Goal: Task Accomplishment & Management: Manage account settings

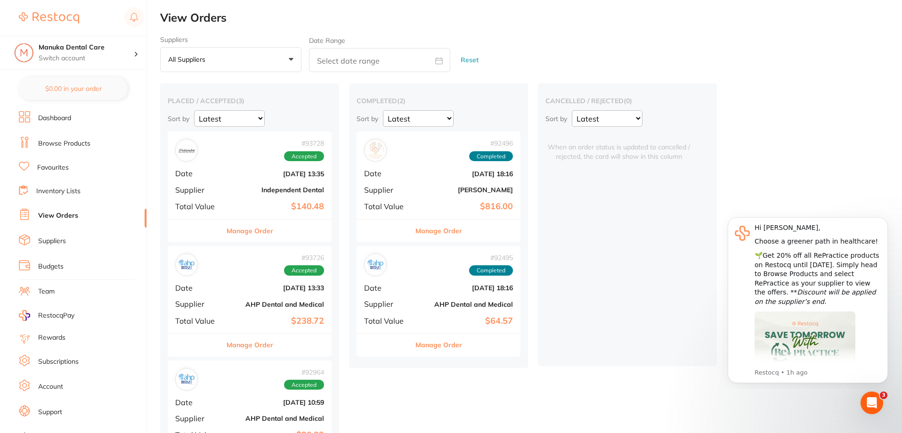
click at [157, 87] on div "$140.48 Manuka Dental Care Switch account Manuka Dental Care $0.00 in your orde…" at bounding box center [451, 216] width 902 height 433
click at [255, 234] on button "Manage Order" at bounding box center [250, 231] width 47 height 23
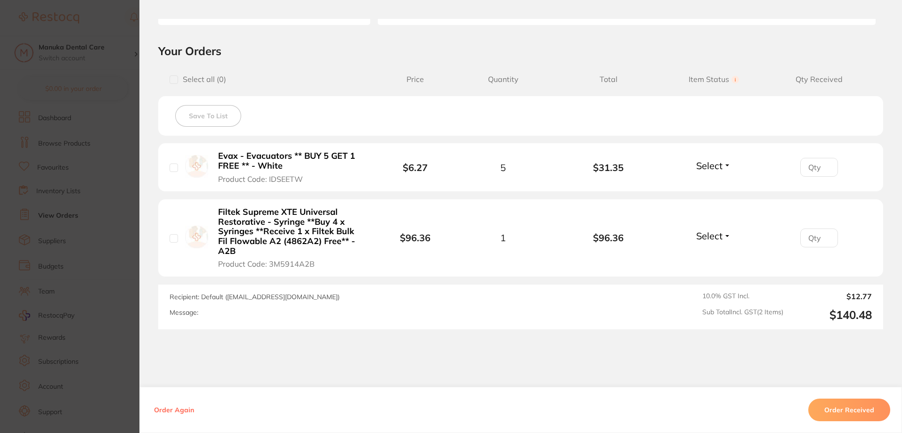
scroll to position [188, 0]
click at [708, 173] on div "Select Received Back Order" at bounding box center [714, 167] width 41 height 16
click at [708, 165] on span "Select" at bounding box center [709, 165] width 26 height 12
click at [716, 187] on span "Received" at bounding box center [714, 184] width 24 height 7
click at [720, 234] on span "Select" at bounding box center [709, 235] width 26 height 12
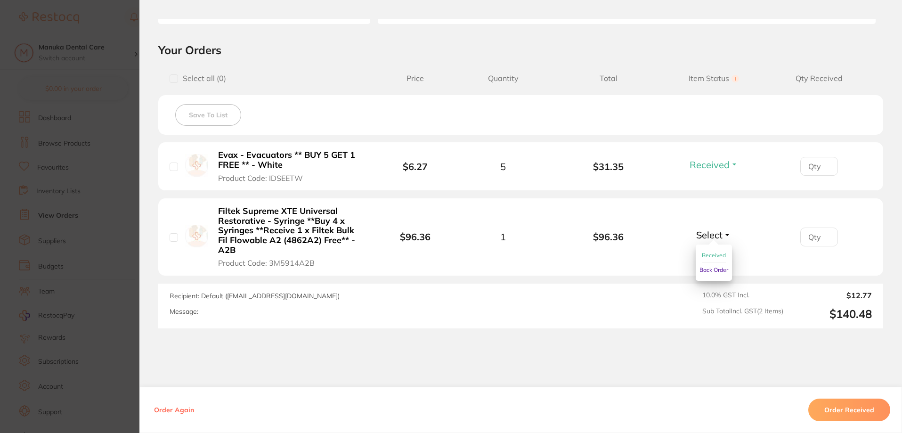
click at [718, 262] on button "Received" at bounding box center [714, 255] width 24 height 15
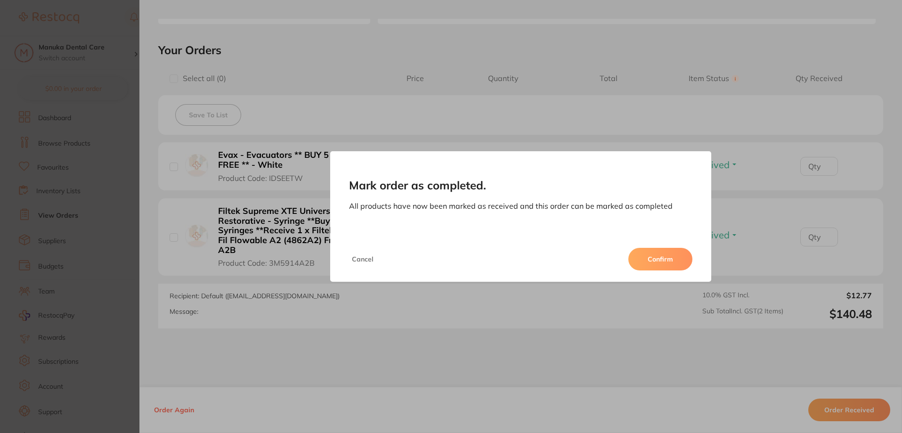
click at [660, 259] on button "Confirm" at bounding box center [661, 259] width 64 height 23
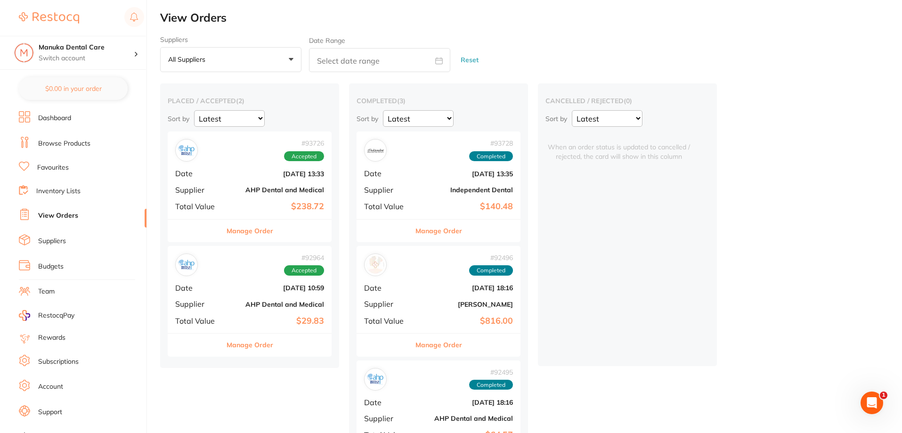
click at [216, 214] on div "# 93726 Accepted Date Sept 15 2025, 13:33 Supplier AHP Dental and Medical Total…" at bounding box center [250, 174] width 164 height 87
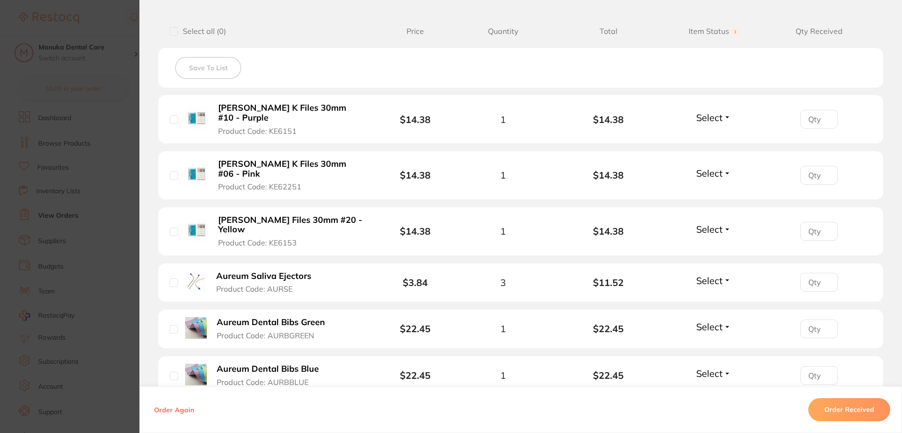
click at [719, 115] on span "Select" at bounding box center [709, 118] width 26 height 12
click at [711, 134] on span "Received" at bounding box center [714, 137] width 24 height 7
click at [722, 167] on button "Select" at bounding box center [714, 173] width 41 height 12
click at [715, 190] on span "Received" at bounding box center [714, 193] width 24 height 7
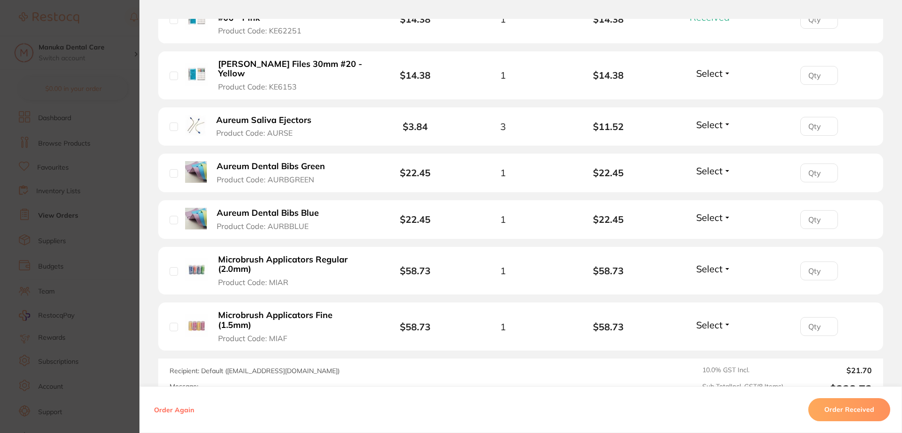
scroll to position [377, 0]
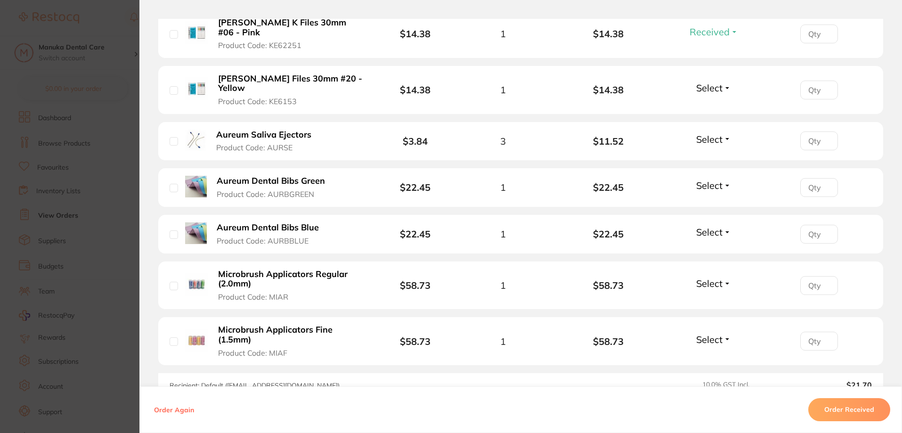
click at [836, 410] on button "Order Received" at bounding box center [850, 410] width 82 height 23
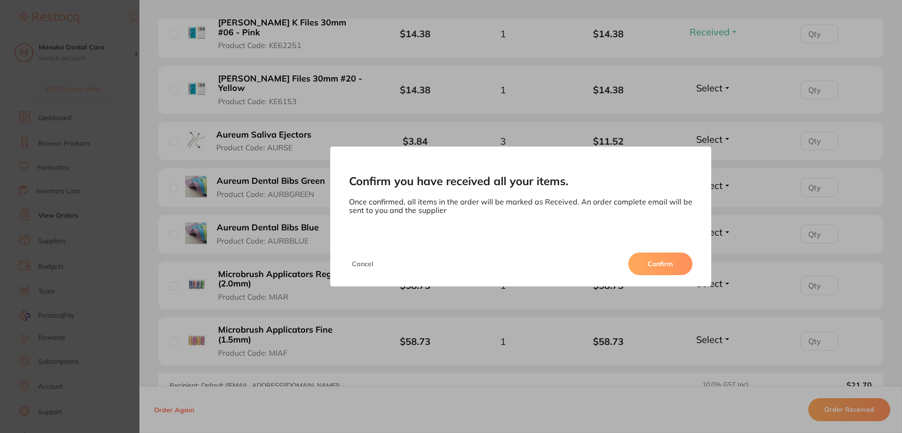
click at [650, 260] on button "Confirm" at bounding box center [661, 264] width 64 height 23
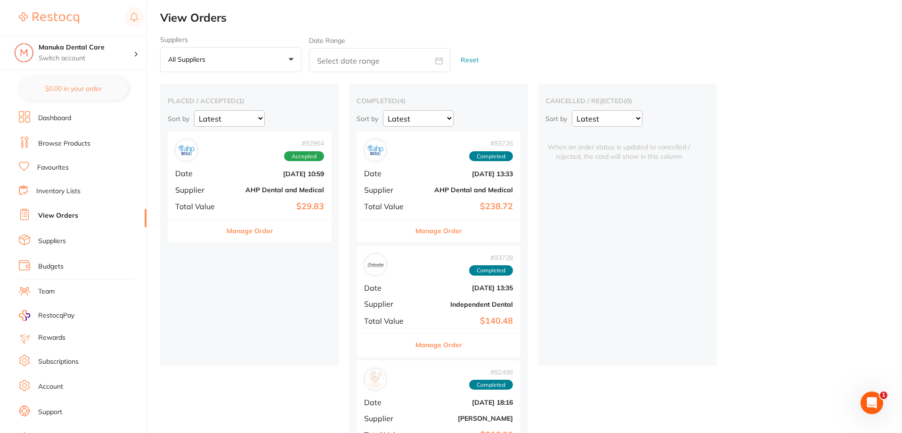
click at [260, 227] on button "Manage Order" at bounding box center [250, 231] width 47 height 23
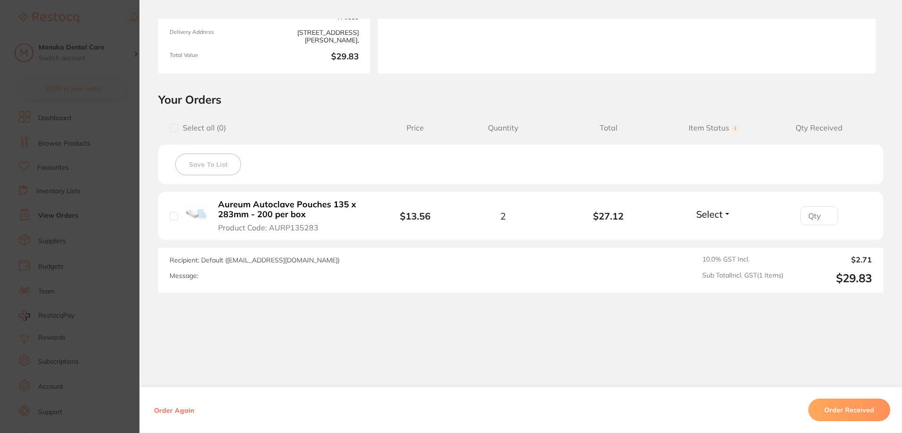
click at [107, 195] on section "Order ID: Restocq- 92964 Order Information Accepted Order Order Date Sept 5 202…" at bounding box center [451, 216] width 902 height 433
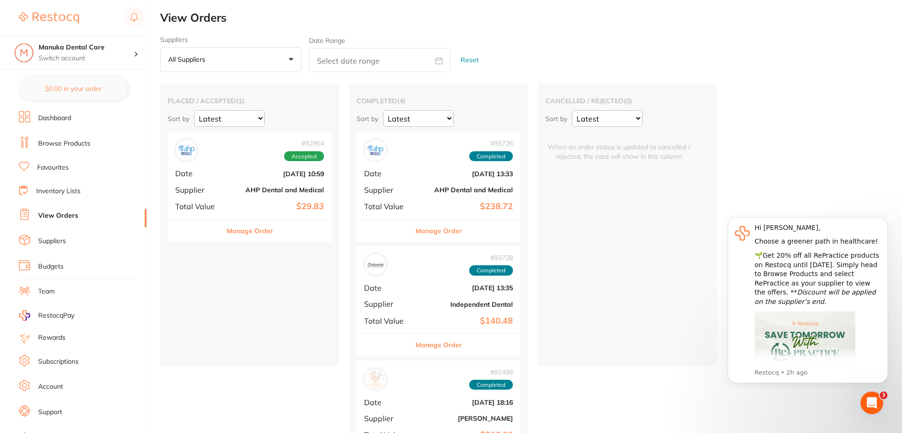
drag, startPoint x: 406, startPoint y: 354, endPoint x: 420, endPoint y: 414, distance: 61.1
click at [65, 63] on div "Manuka Dental Care Switch account" at bounding box center [73, 53] width 146 height 34
click at [115, 21] on div at bounding box center [81, 18] width 125 height 22
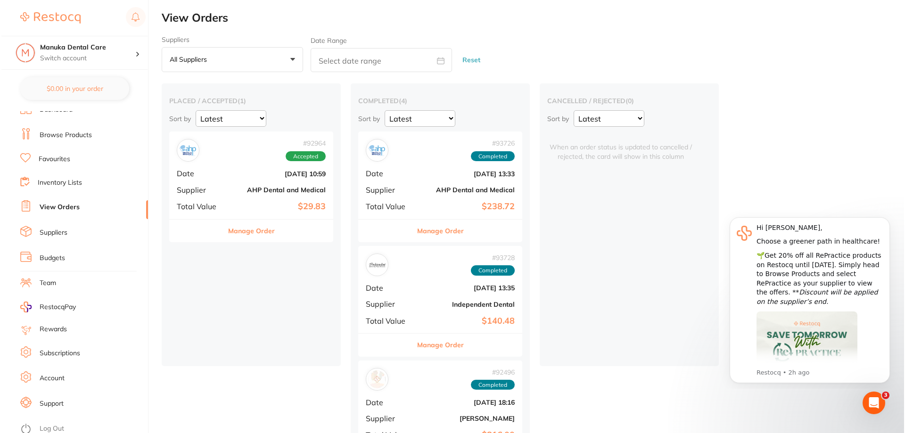
scroll to position [12, 0]
click at [68, 282] on li "Team" at bounding box center [83, 279] width 128 height 14
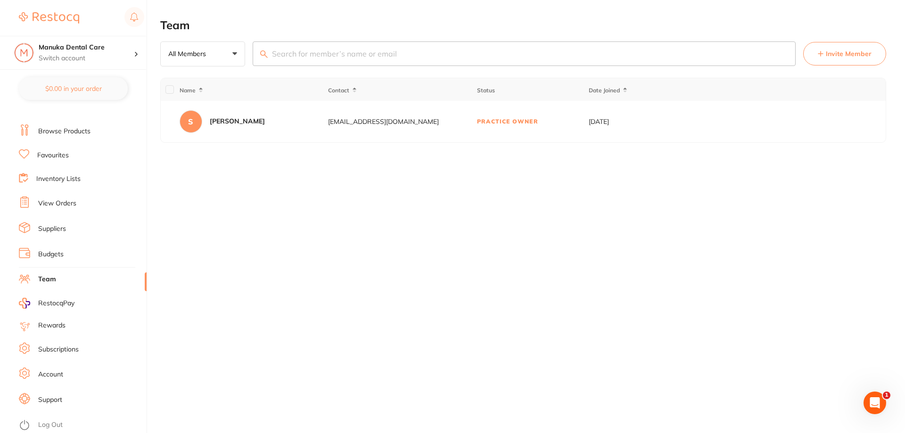
click at [827, 57] on span "Invite Member" at bounding box center [849, 53] width 46 height 9
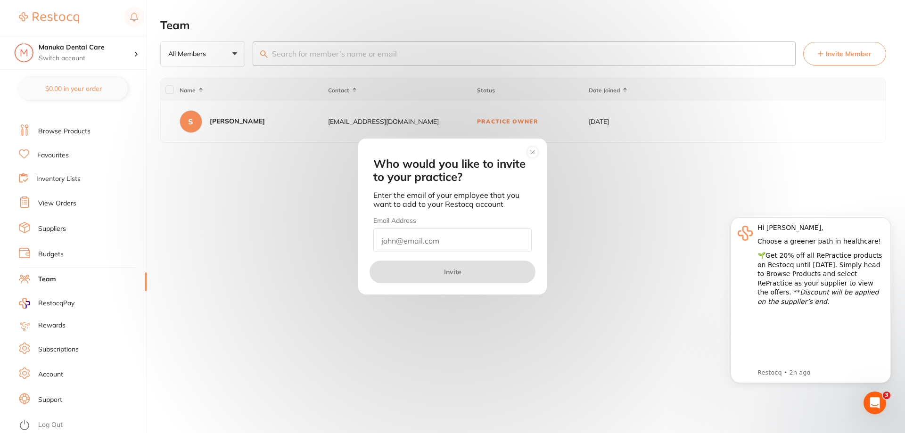
click at [432, 245] on input "email" at bounding box center [452, 240] width 158 height 24
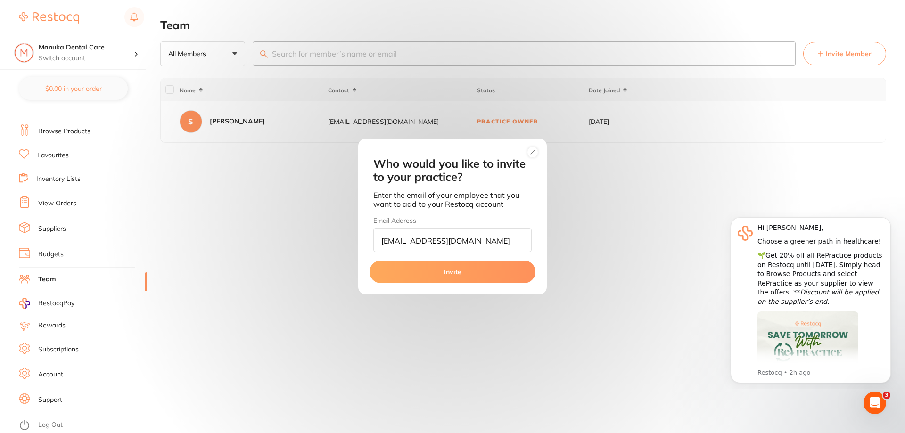
type input "[EMAIL_ADDRESS][DOMAIN_NAME]"
click at [479, 272] on button "Invite" at bounding box center [452, 272] width 166 height 23
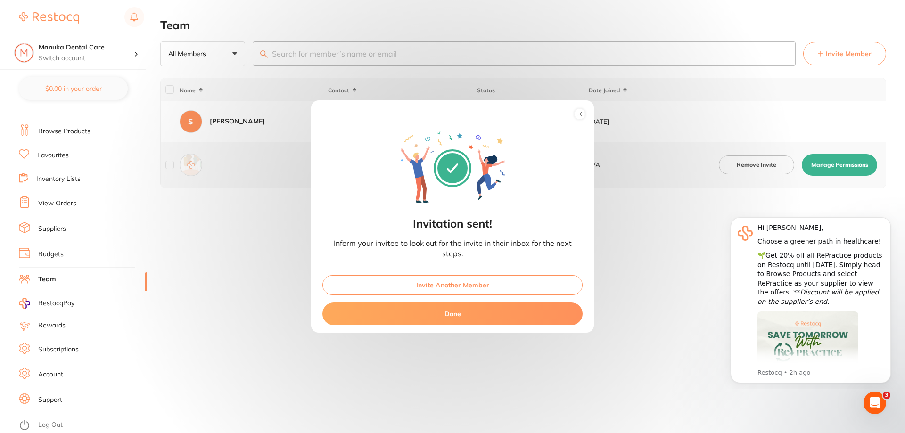
click at [531, 305] on button "Done" at bounding box center [452, 313] width 260 height 23
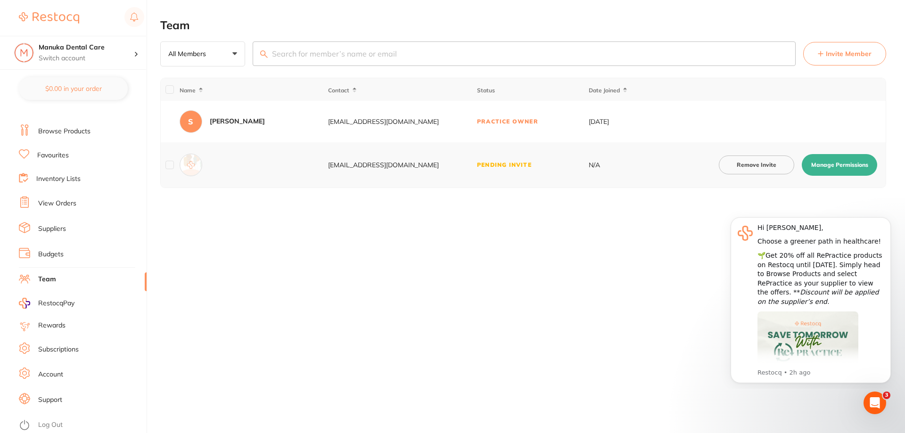
click at [827, 164] on button "Manage Permissions" at bounding box center [838, 165] width 75 height 22
checkbox input "true"
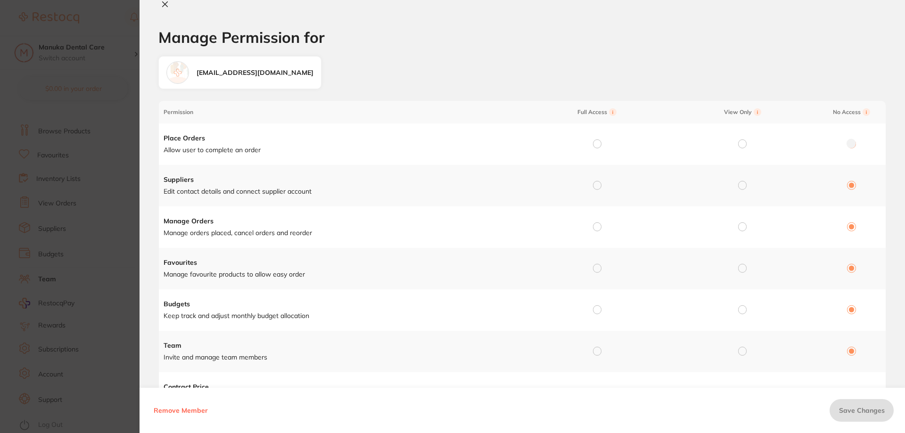
click at [598, 146] on input "radio" at bounding box center [597, 143] width 8 height 8
radio input "true"
radio input "false"
click at [595, 185] on input "radio" at bounding box center [597, 185] width 8 height 8
radio input "true"
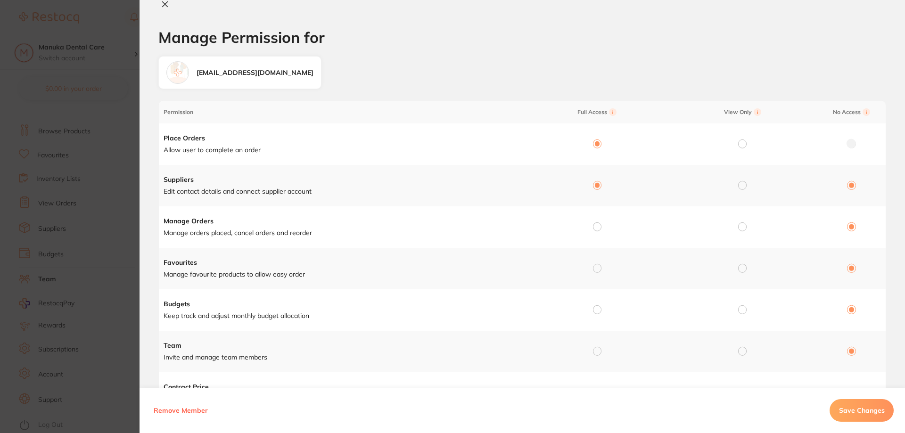
radio input "false"
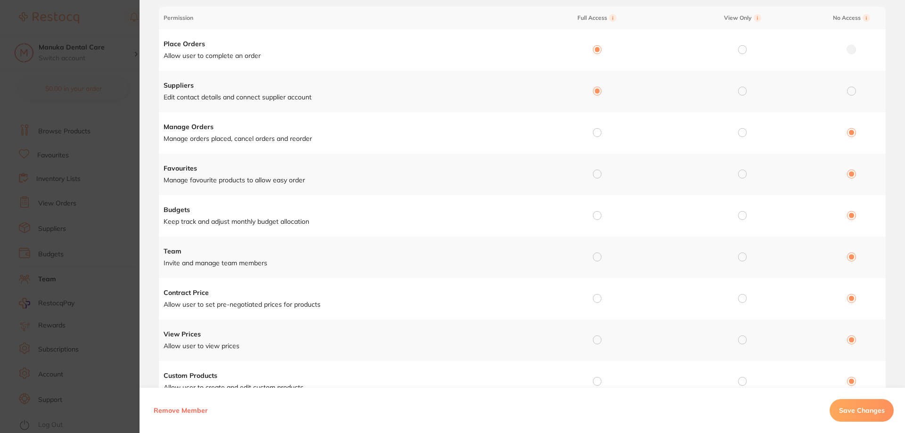
click at [593, 136] on input "radio" at bounding box center [597, 132] width 8 height 8
radio input "true"
radio input "false"
click at [597, 176] on input "radio" at bounding box center [597, 174] width 8 height 8
radio input "true"
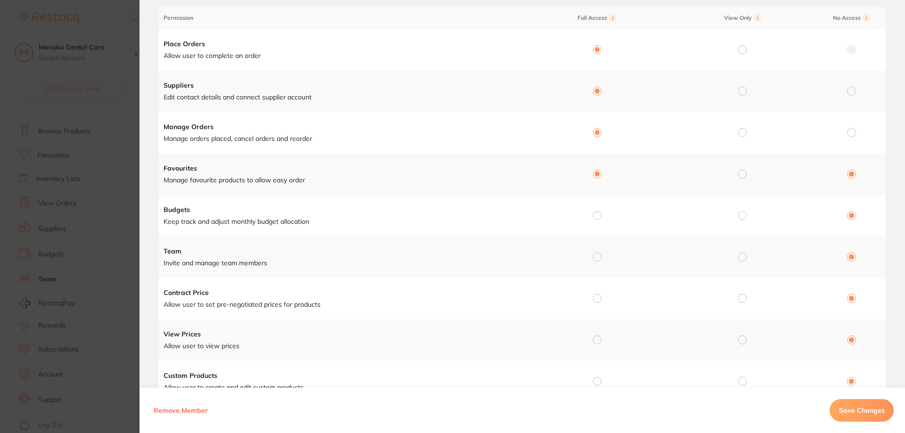
radio input "false"
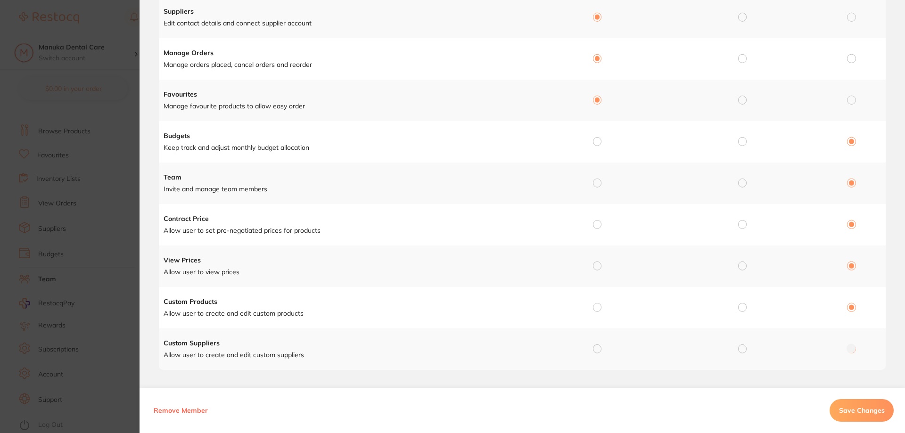
scroll to position [176, 0]
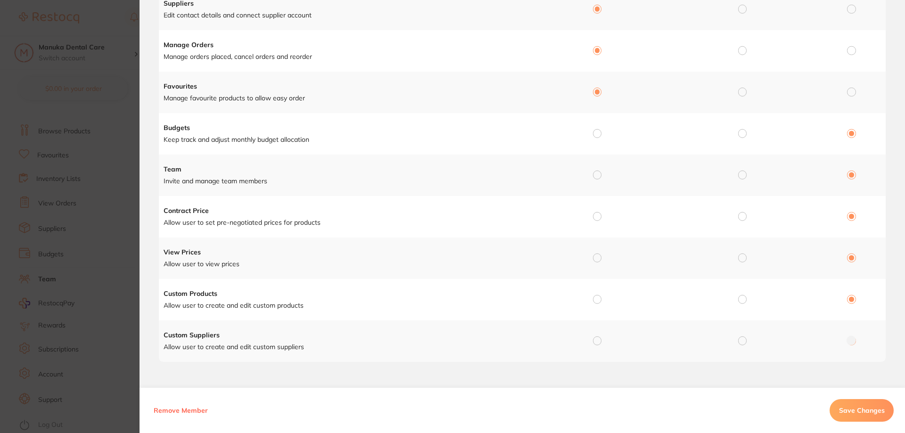
click at [594, 172] on input "radio" at bounding box center [597, 175] width 8 height 8
radio input "true"
radio input "false"
click at [596, 218] on input "radio" at bounding box center [597, 216] width 8 height 8
radio input "true"
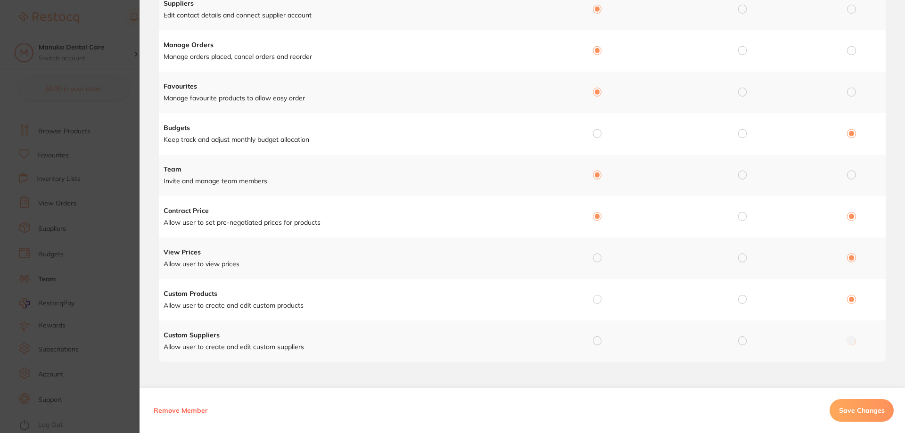
radio input "false"
click at [596, 262] on div at bounding box center [597, 258] width 8 height 8
click at [597, 261] on input "radio" at bounding box center [597, 257] width 8 height 8
radio input "true"
radio input "false"
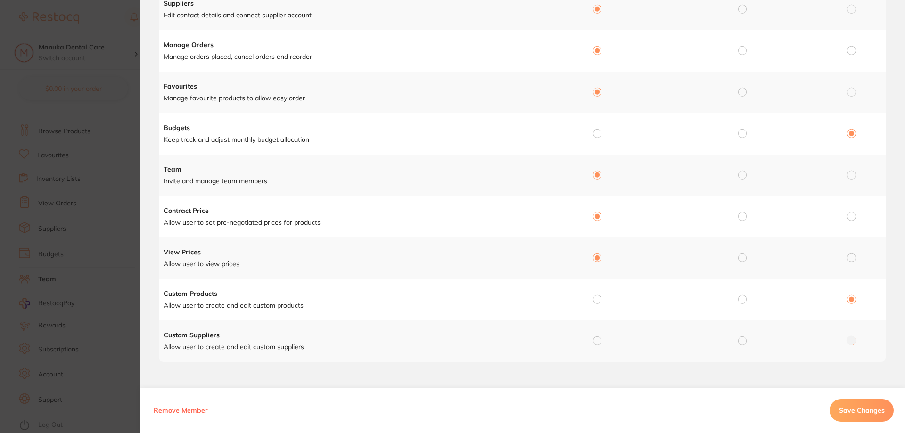
click at [597, 300] on input "radio" at bounding box center [597, 299] width 8 height 8
radio input "true"
radio input "false"
click at [598, 344] on input "radio" at bounding box center [597, 340] width 8 height 8
radio input "true"
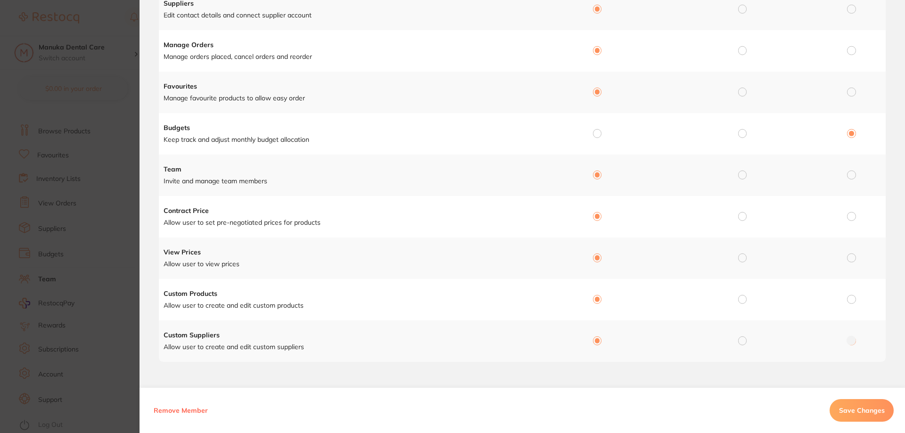
radio input "false"
click at [597, 343] on input "radio" at bounding box center [597, 340] width 8 height 8
click at [743, 341] on input "radio" at bounding box center [742, 340] width 8 height 8
radio input "true"
click at [596, 342] on input "radio" at bounding box center [597, 340] width 8 height 8
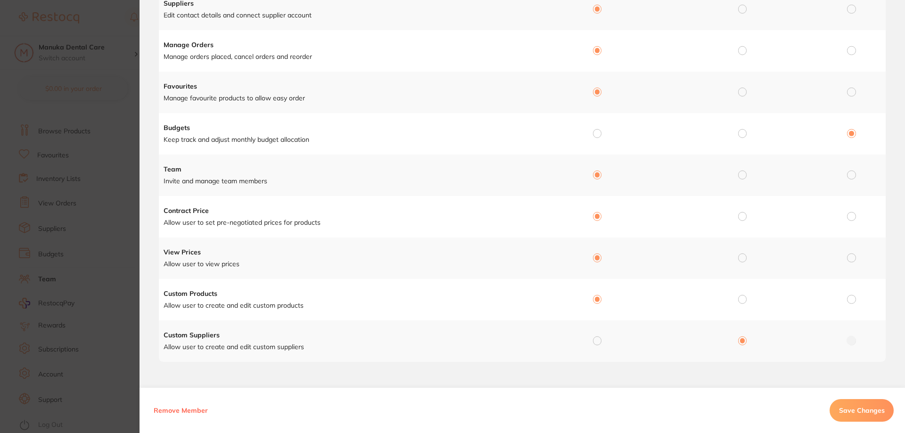
radio input "true"
radio input "false"
click at [862, 405] on button "Save Changes" at bounding box center [861, 410] width 64 height 23
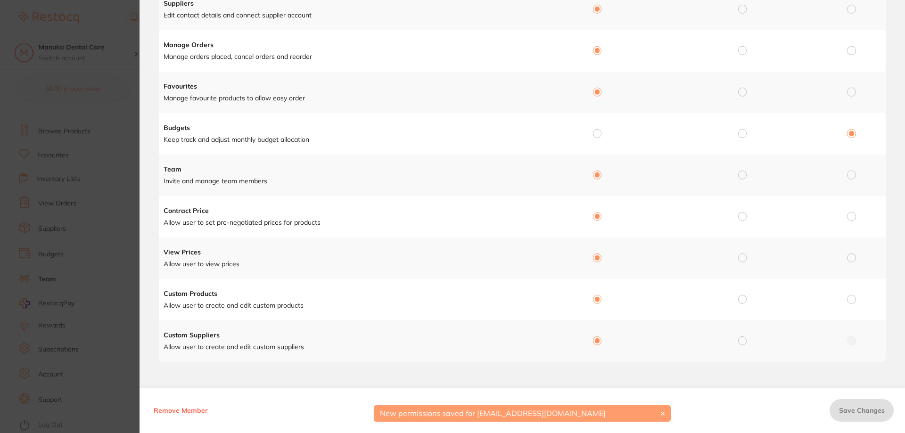
click at [597, 136] on input "radio" at bounding box center [597, 133] width 8 height 8
radio input "true"
radio input "false"
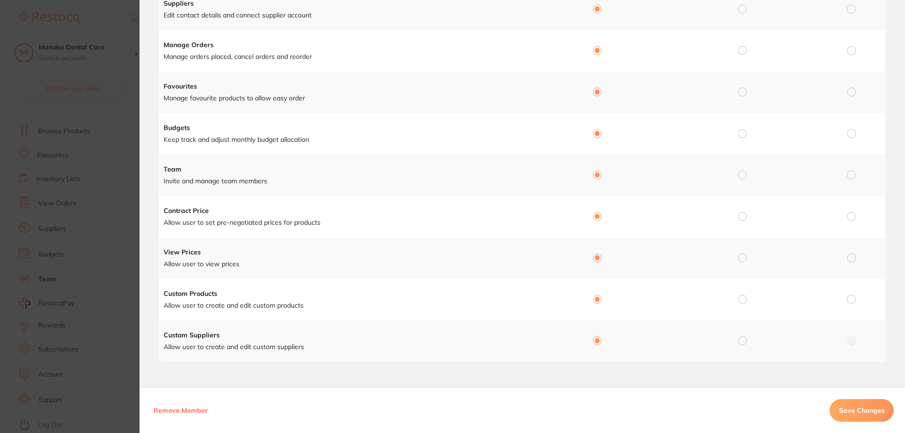
click at [865, 407] on span "Save Changes" at bounding box center [862, 410] width 46 height 8
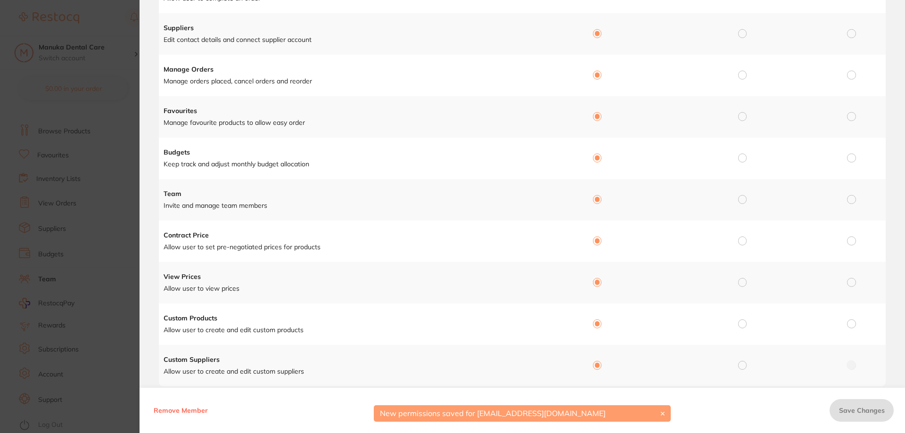
scroll to position [0, 0]
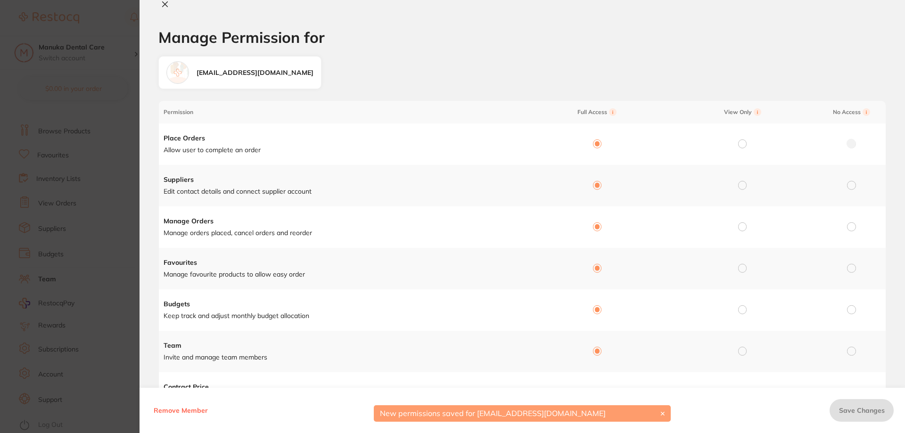
drag, startPoint x: 167, startPoint y: 2, endPoint x: 178, endPoint y: 8, distance: 11.6
click at [167, 2] on icon at bounding box center [165, 4] width 5 height 5
checkbox input "false"
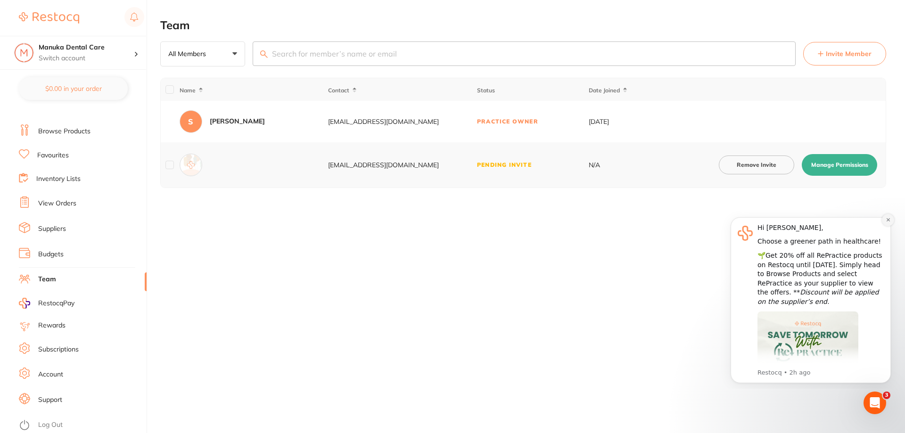
click at [886, 219] on icon "Dismiss notification" at bounding box center [887, 219] width 5 height 5
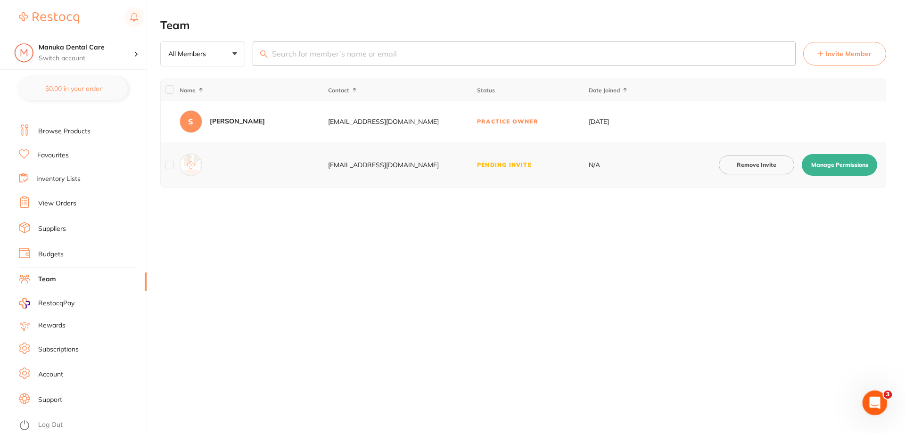
click at [874, 398] on icon "Open Intercom Messenger" at bounding box center [874, 402] width 16 height 16
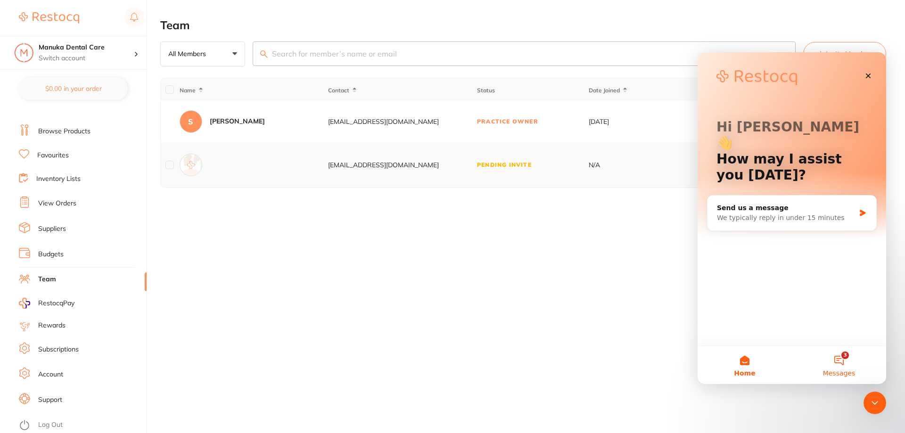
click at [859, 374] on button "3 Messages" at bounding box center [839, 365] width 94 height 38
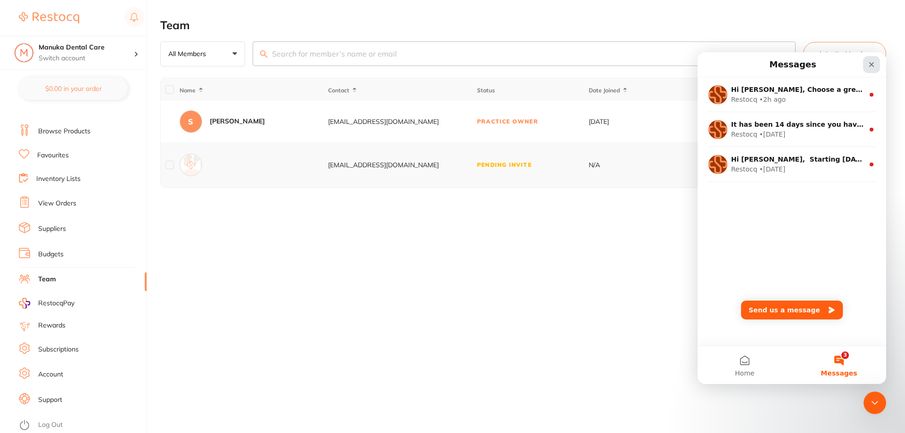
click at [868, 62] on icon "Close" at bounding box center [871, 65] width 8 height 8
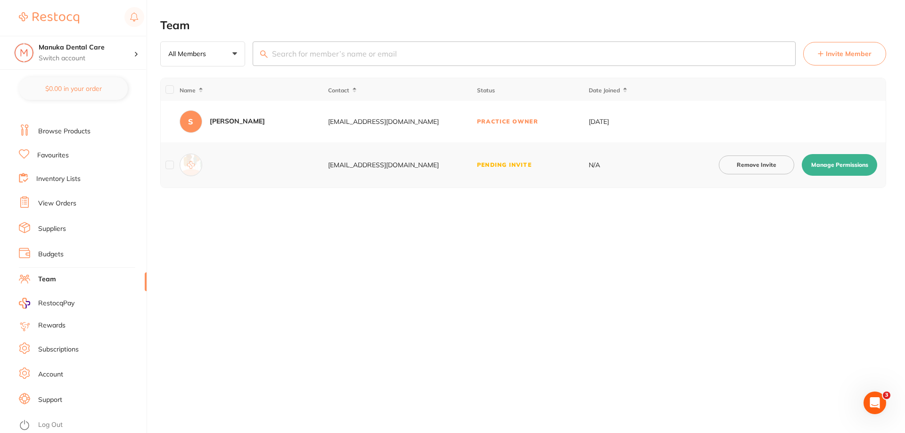
click at [63, 133] on link "Browse Products" at bounding box center [64, 131] width 52 height 9
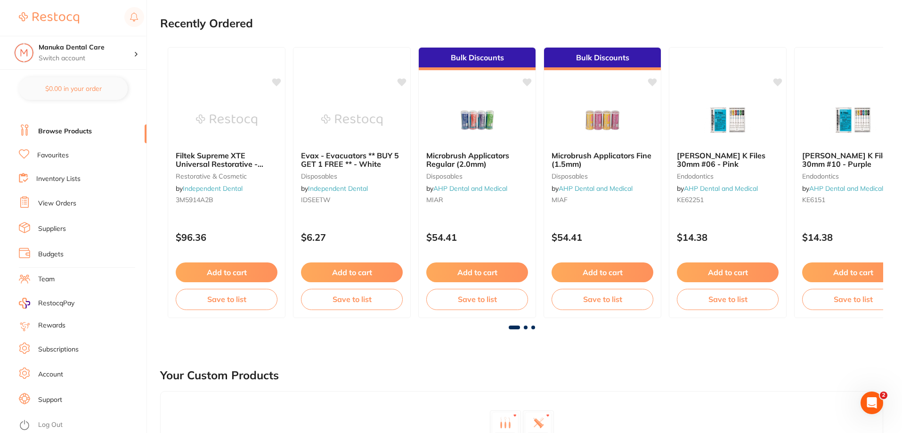
scroll to position [94, 0]
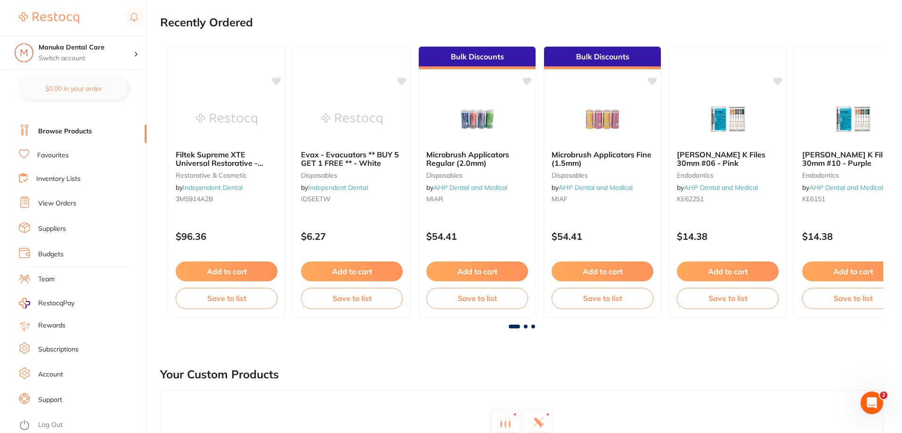
click at [62, 282] on li "Team" at bounding box center [83, 279] width 128 height 14
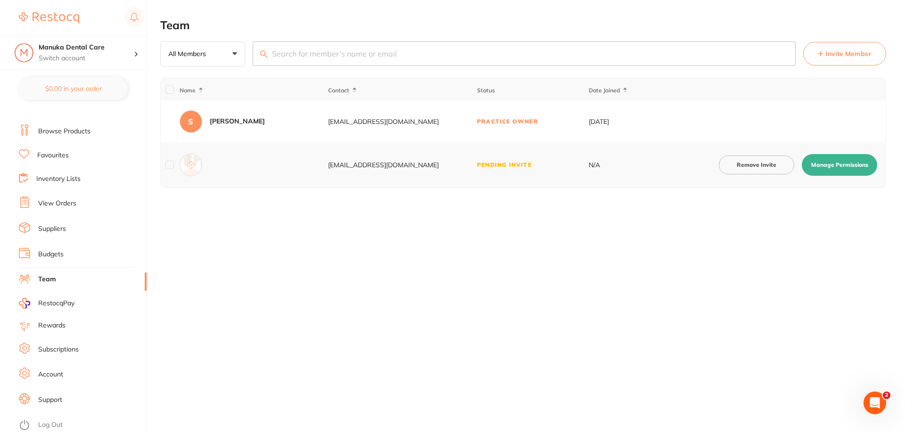
click at [347, 90] on span "Contact" at bounding box center [338, 90] width 21 height 7
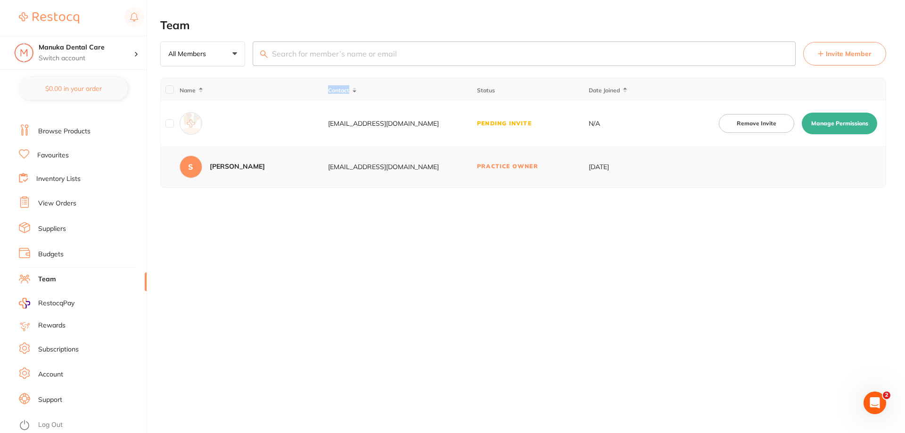
click at [347, 90] on span "Contact" at bounding box center [338, 90] width 21 height 7
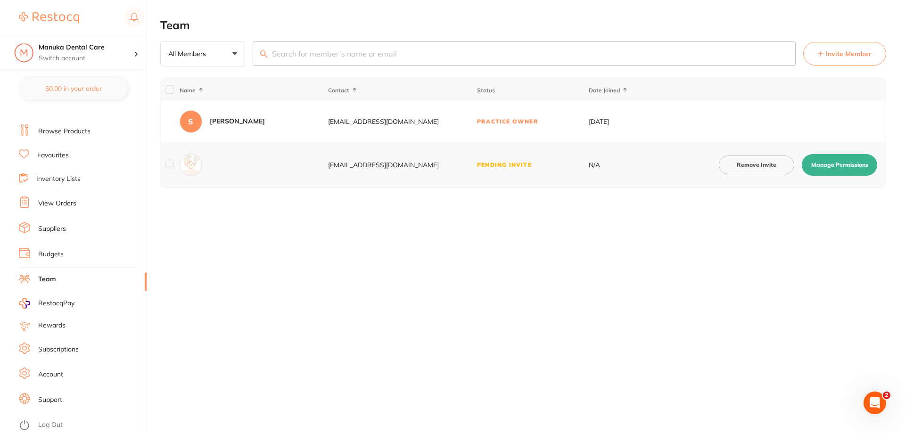
click at [695, 116] on tr "S Sireesha Nimmagadda admin@manukadentalcare.com.au Practice Owner 26-Aug-2025" at bounding box center [523, 121] width 725 height 41
click at [224, 57] on button "All Members +0" at bounding box center [202, 53] width 85 height 25
click at [259, 201] on main "Team All Members +0 All Members Active Pending Invite Expired Invite Invite Mem…" at bounding box center [532, 103] width 744 height 207
click at [856, 59] on button "Invite Member" at bounding box center [844, 54] width 83 height 24
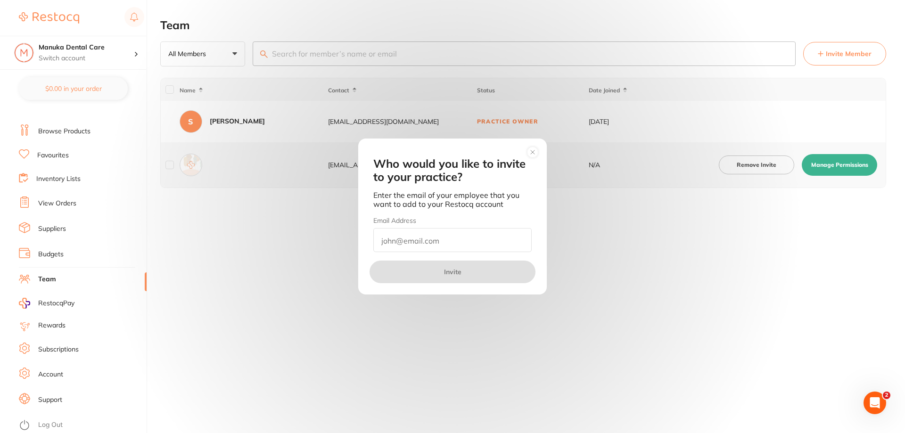
click at [414, 241] on input "email" at bounding box center [452, 240] width 158 height 24
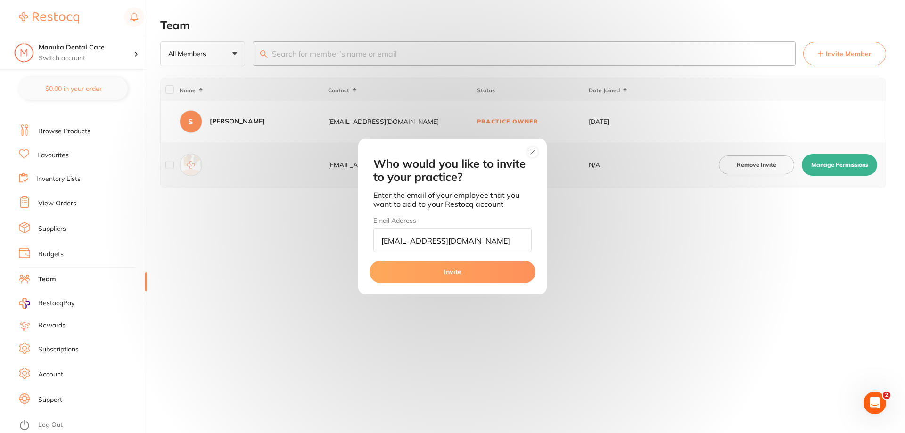
type input "[EMAIL_ADDRESS][DOMAIN_NAME]"
click at [457, 272] on button "Invite" at bounding box center [452, 272] width 166 height 23
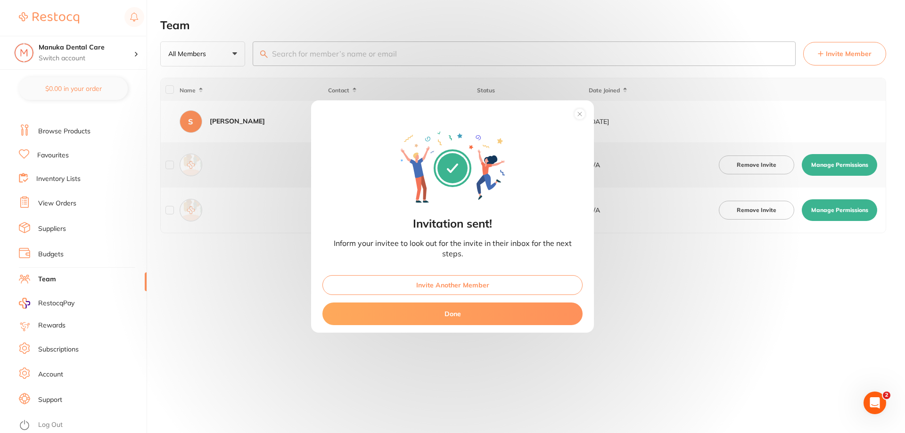
click at [515, 310] on button "Done" at bounding box center [452, 313] width 260 height 23
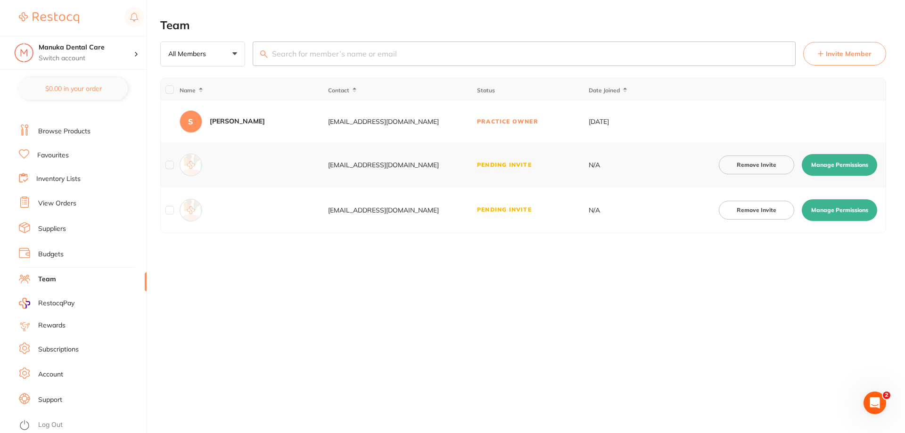
click at [840, 208] on button "Manage Permissions" at bounding box center [838, 210] width 75 height 22
checkbox input "true"
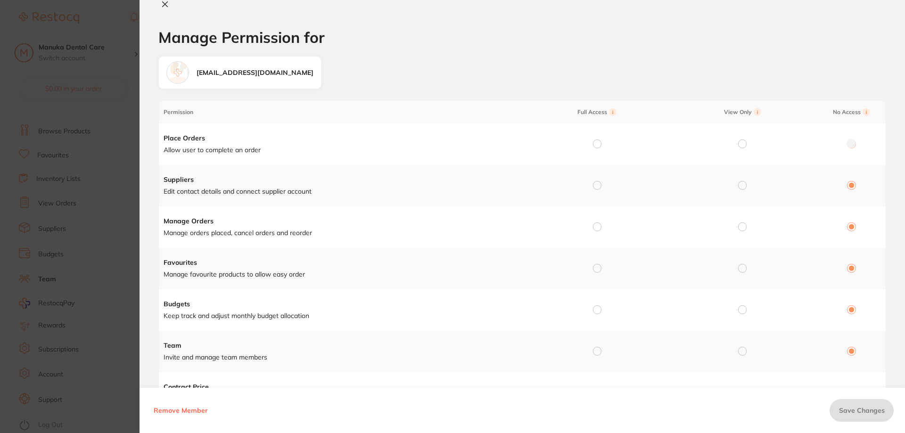
click at [594, 147] on input "radio" at bounding box center [597, 143] width 8 height 8
radio input "true"
radio input "false"
click at [597, 187] on input "radio" at bounding box center [597, 185] width 8 height 8
radio input "true"
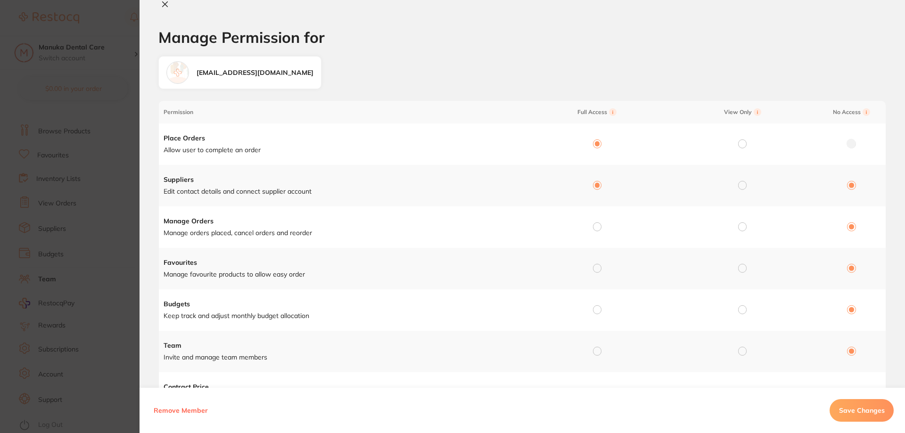
radio input "false"
click at [596, 227] on input "radio" at bounding box center [597, 226] width 8 height 8
radio input "true"
radio input "false"
click at [595, 269] on input "radio" at bounding box center [597, 268] width 8 height 8
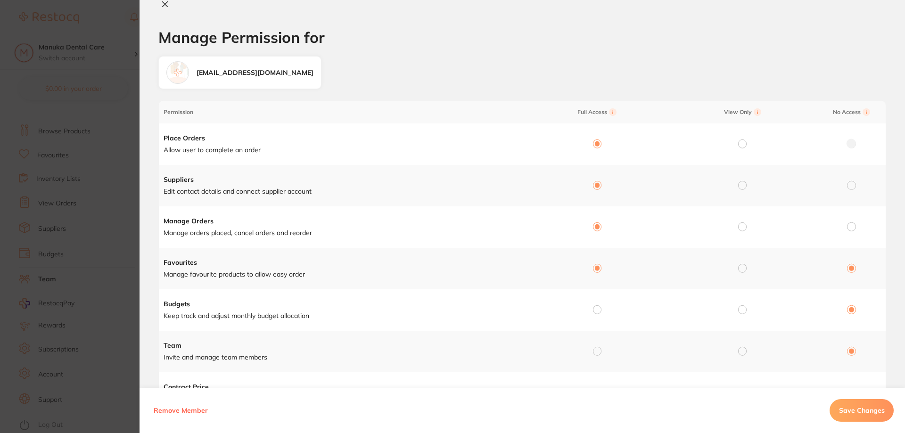
radio input "true"
radio input "false"
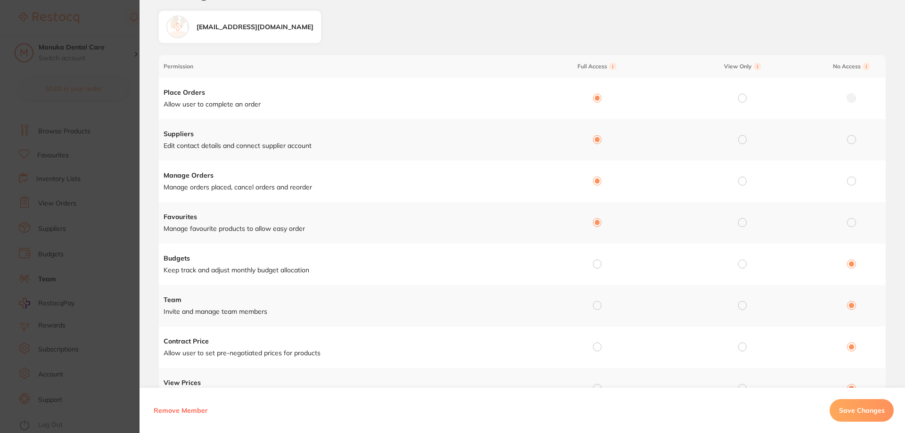
scroll to position [94, 0]
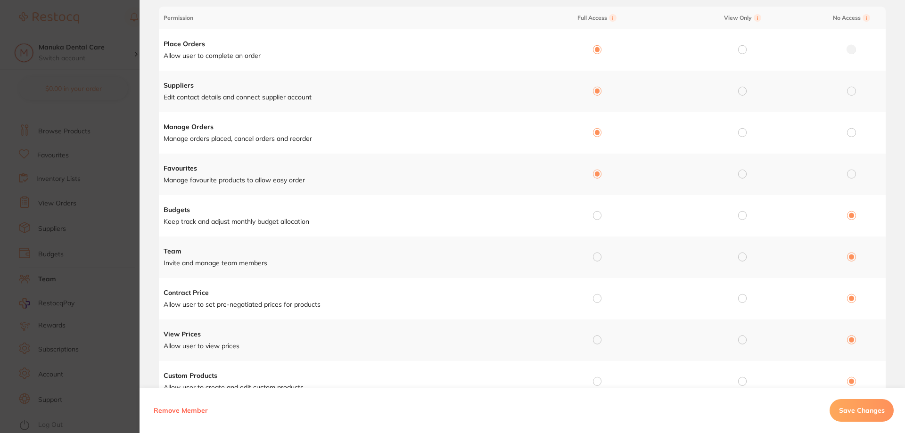
click at [597, 218] on input "radio" at bounding box center [597, 215] width 8 height 8
radio input "true"
radio input "false"
click at [595, 259] on input "radio" at bounding box center [597, 257] width 8 height 8
radio input "true"
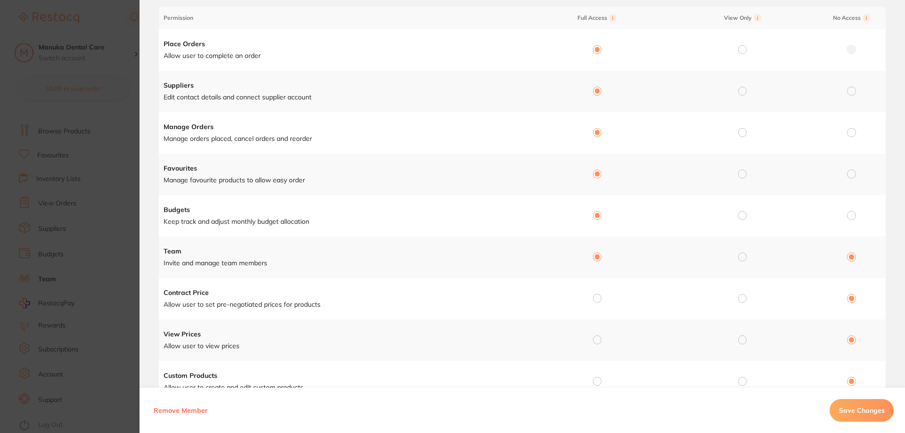
radio input "false"
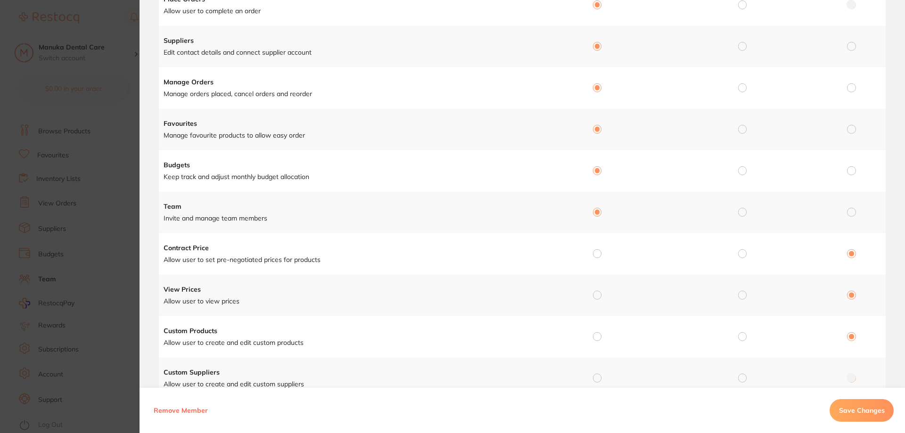
scroll to position [176, 0]
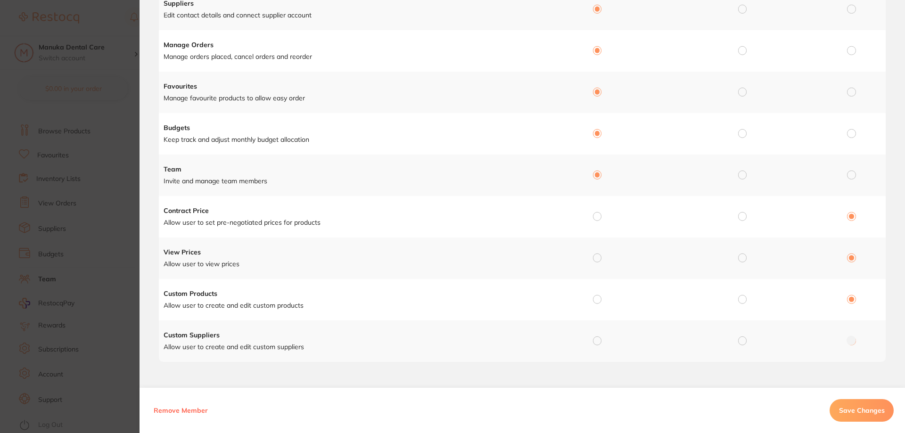
click at [597, 215] on input "radio" at bounding box center [597, 216] width 8 height 8
radio input "true"
radio input "false"
click at [598, 260] on input "radio" at bounding box center [597, 257] width 8 height 8
radio input "true"
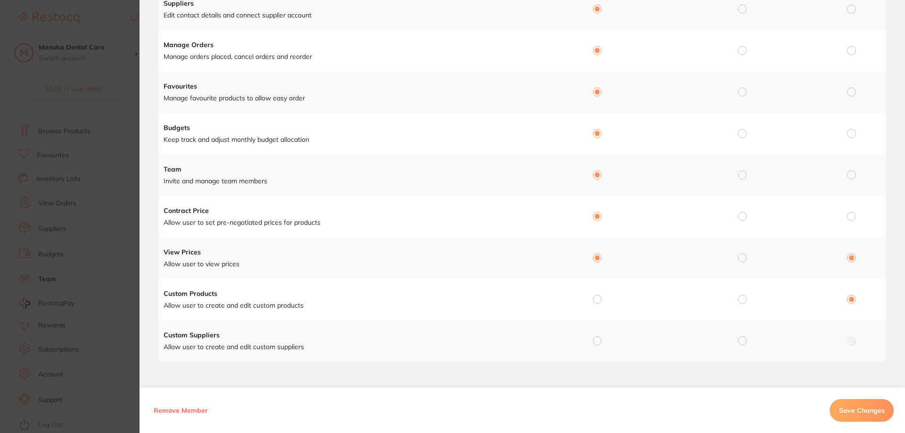
radio input "false"
click at [596, 296] on input "radio" at bounding box center [597, 299] width 8 height 8
radio input "true"
radio input "false"
click at [596, 345] on div at bounding box center [597, 341] width 8 height 8
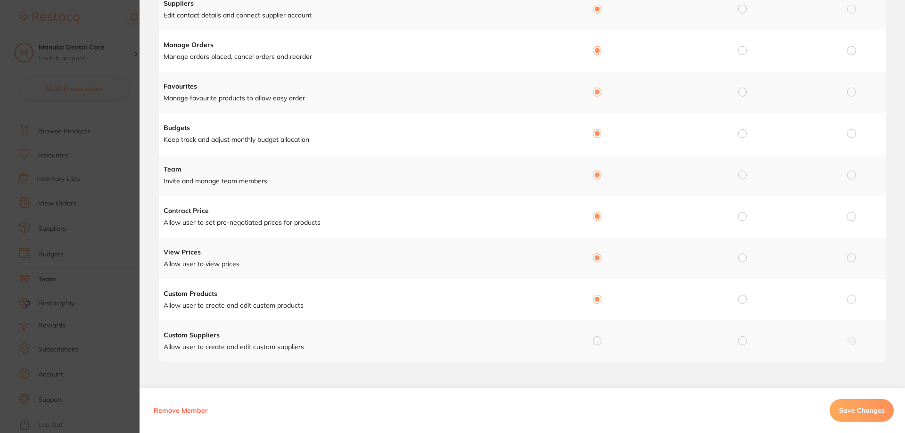
click at [595, 343] on input "radio" at bounding box center [597, 340] width 8 height 8
radio input "true"
radio input "false"
drag, startPoint x: 867, startPoint y: 400, endPoint x: 877, endPoint y: 405, distance: 11.6
click at [877, 405] on button "Save Changes" at bounding box center [861, 410] width 64 height 23
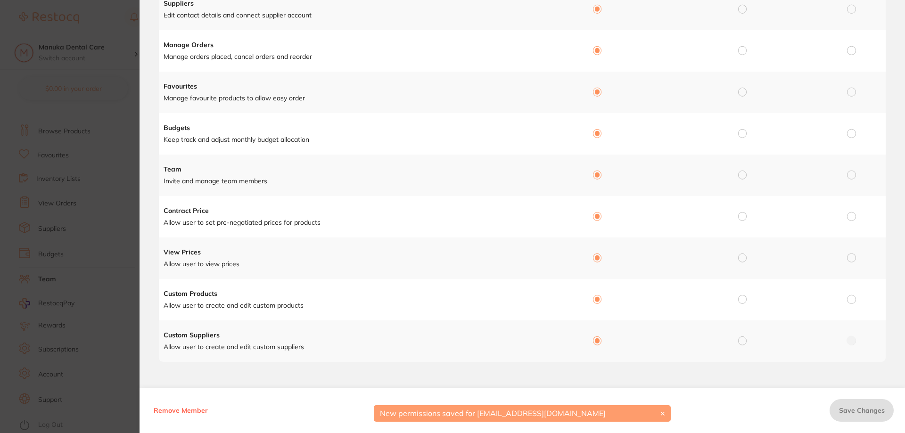
click at [660, 410] on button "✕" at bounding box center [662, 413] width 11 height 8
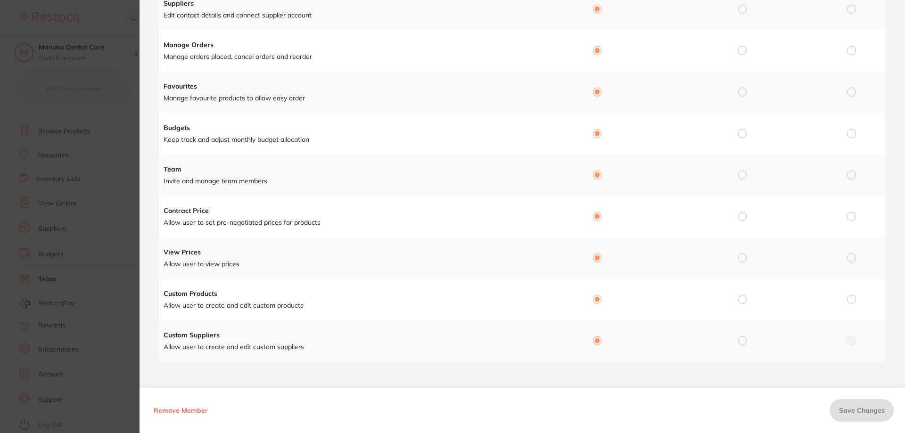
click at [15, 148] on section "Manage Permission for Manage Permission for sireeshan@hotmail.com Permission Fu…" at bounding box center [452, 216] width 905 height 433
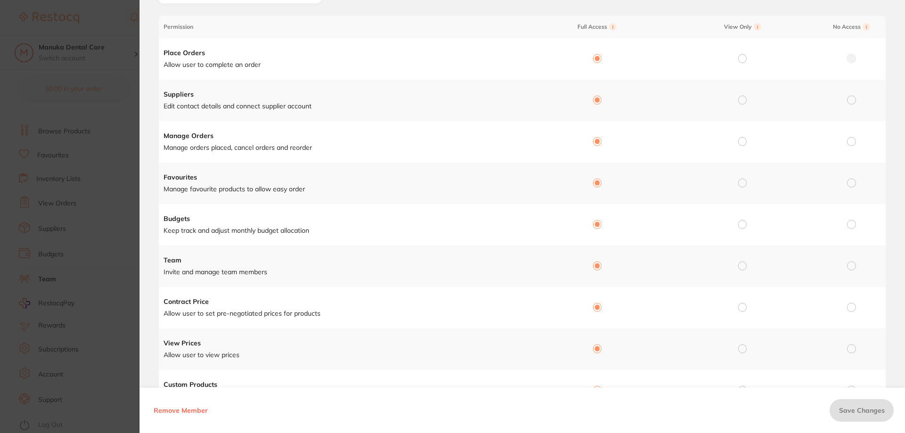
scroll to position [0, 0]
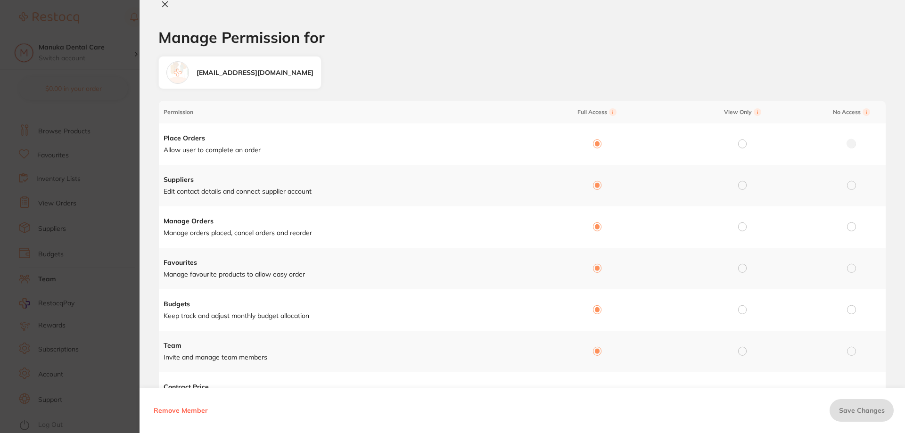
click at [160, 2] on button at bounding box center [164, 5] width 13 height 10
checkbox input "false"
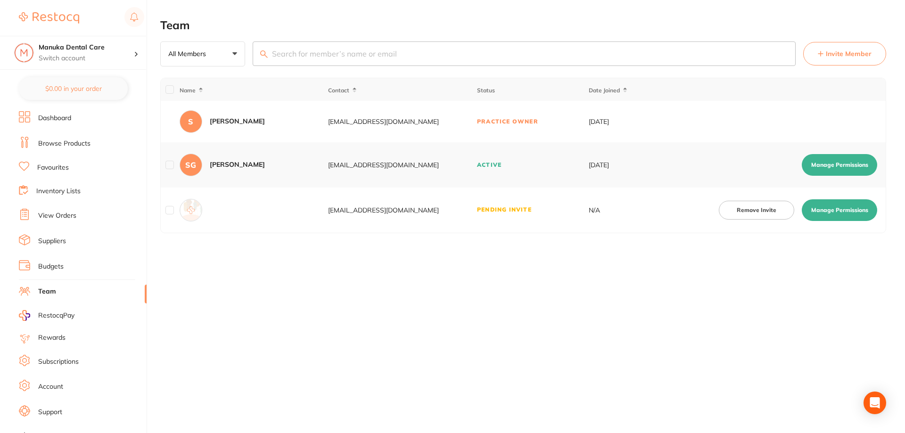
click at [852, 162] on button "Manage Permissions" at bounding box center [838, 165] width 75 height 22
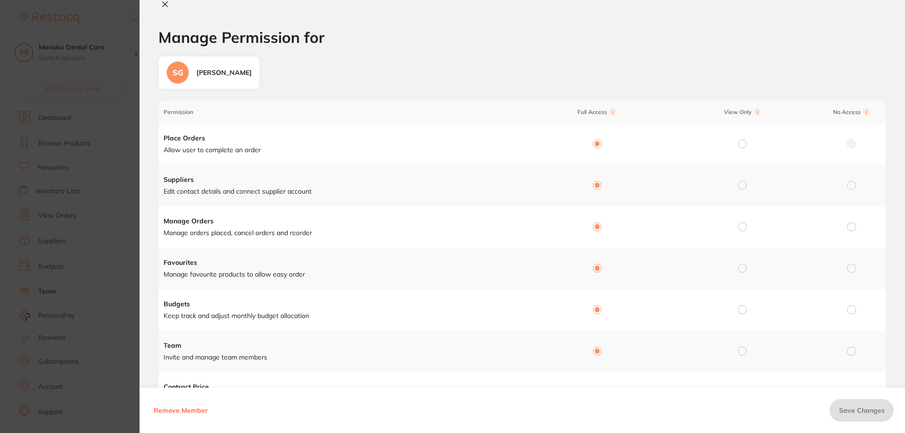
click at [165, 12] on div "Manage Permission for Manage Permission for SG [PERSON_NAME] Permission Full Ac…" at bounding box center [521, 216] width 765 height 433
click at [164, 7] on icon at bounding box center [165, 4] width 8 height 8
checkbox input "false"
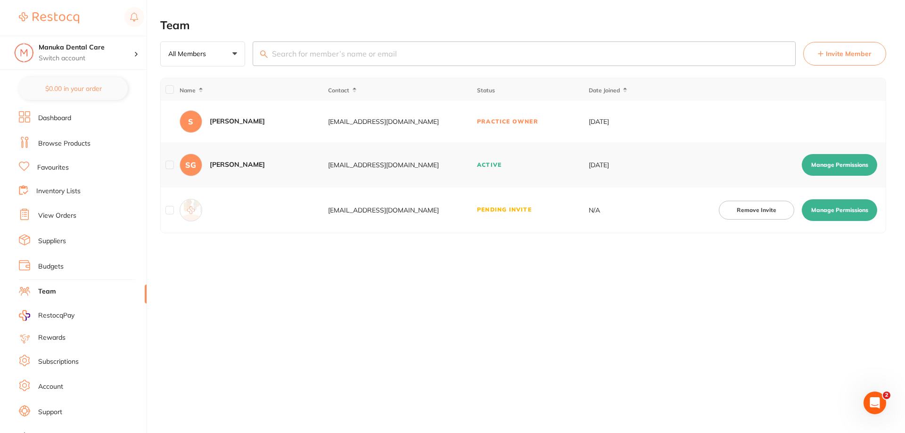
click at [64, 120] on link "Dashboard" at bounding box center [54, 118] width 33 height 9
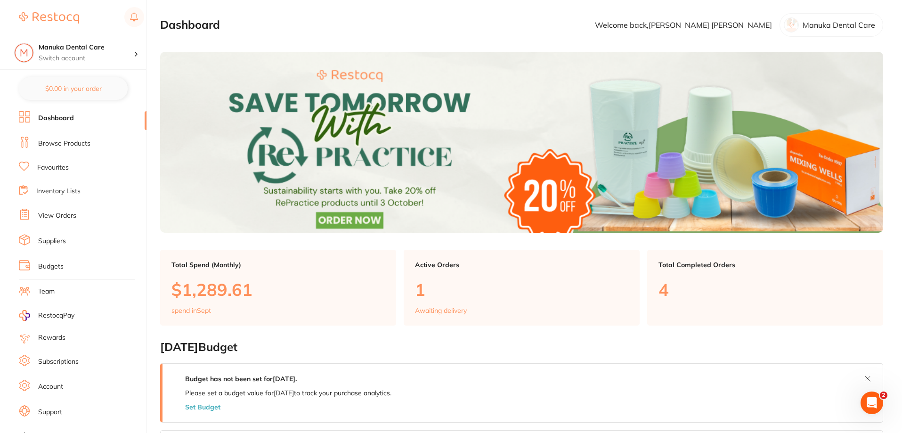
click at [205, 115] on img at bounding box center [521, 142] width 723 height 181
click at [60, 288] on li "Team" at bounding box center [83, 292] width 128 height 14
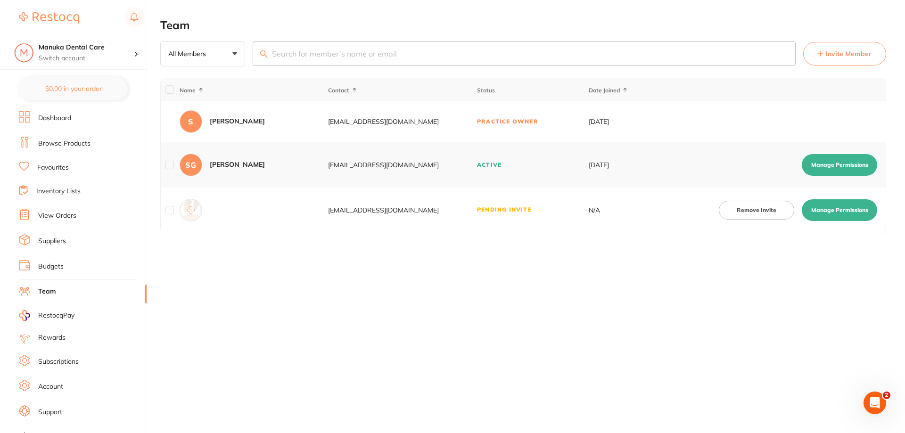
click at [875, 58] on button "Invite Member" at bounding box center [844, 54] width 83 height 24
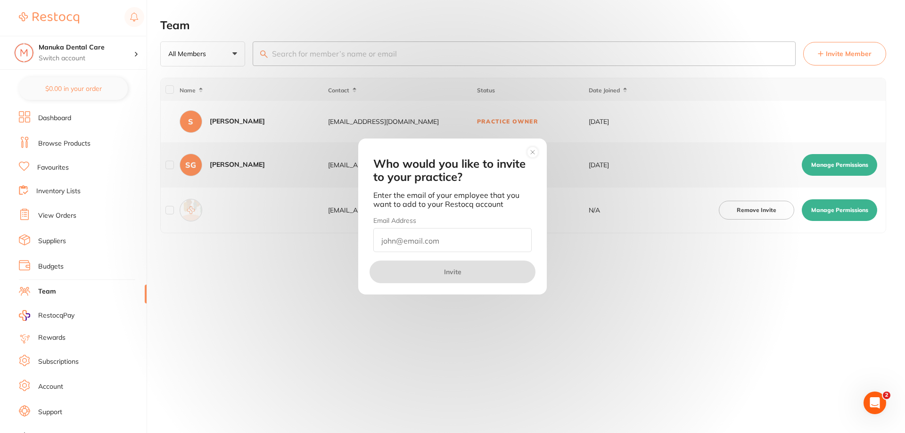
click at [456, 253] on div "Invite" at bounding box center [452, 273] width 188 height 41
click at [458, 245] on input "email" at bounding box center [452, 240] width 158 height 24
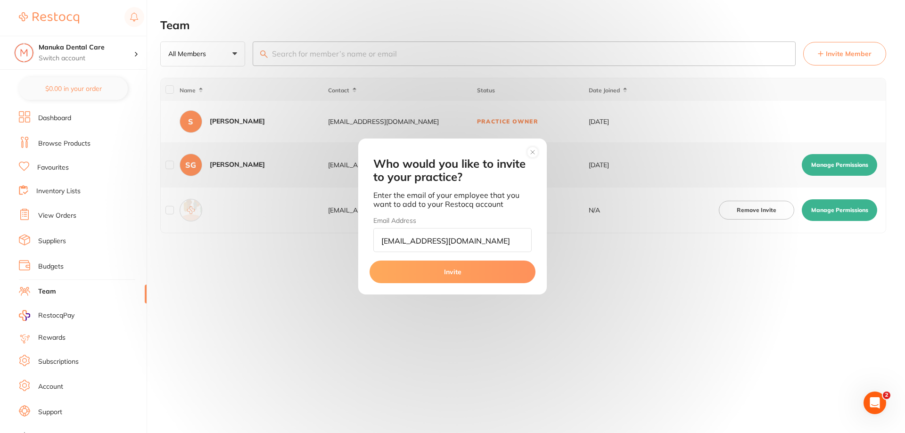
type input "[EMAIL_ADDRESS][DOMAIN_NAME]"
click at [439, 275] on button "Invite" at bounding box center [452, 272] width 166 height 23
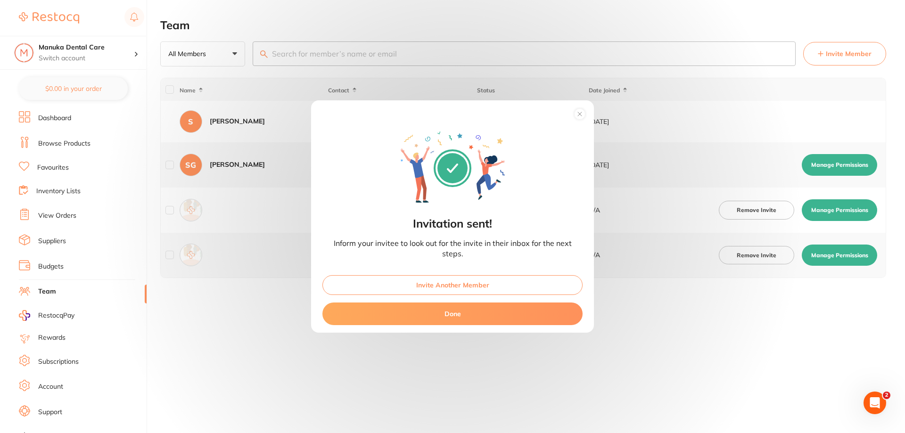
click at [504, 318] on button "Done" at bounding box center [452, 313] width 260 height 23
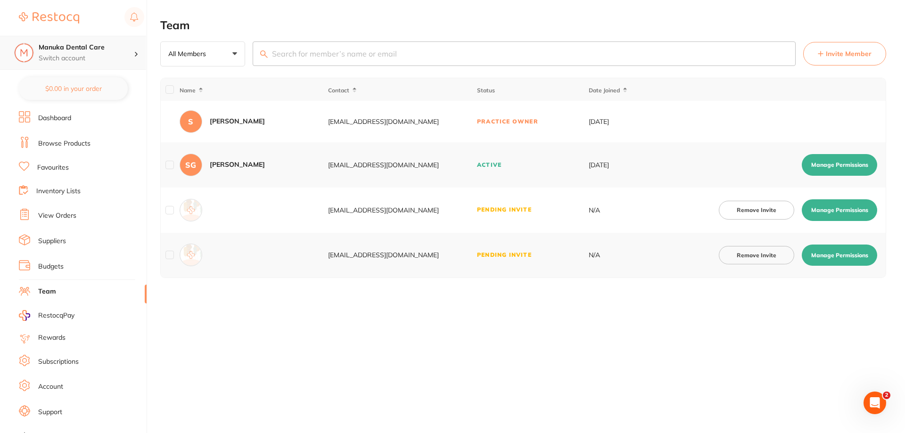
click at [57, 51] on h4 "Manuka Dental Care" at bounding box center [86, 47] width 95 height 9
drag, startPoint x: 304, startPoint y: 339, endPoint x: 303, endPoint y: 334, distance: 5.3
click at [304, 336] on div "Team All Members +0 All Members Active Pending Invite Expired Invite Invite Mem…" at bounding box center [532, 216] width 744 height 433
